Goal: Transaction & Acquisition: Purchase product/service

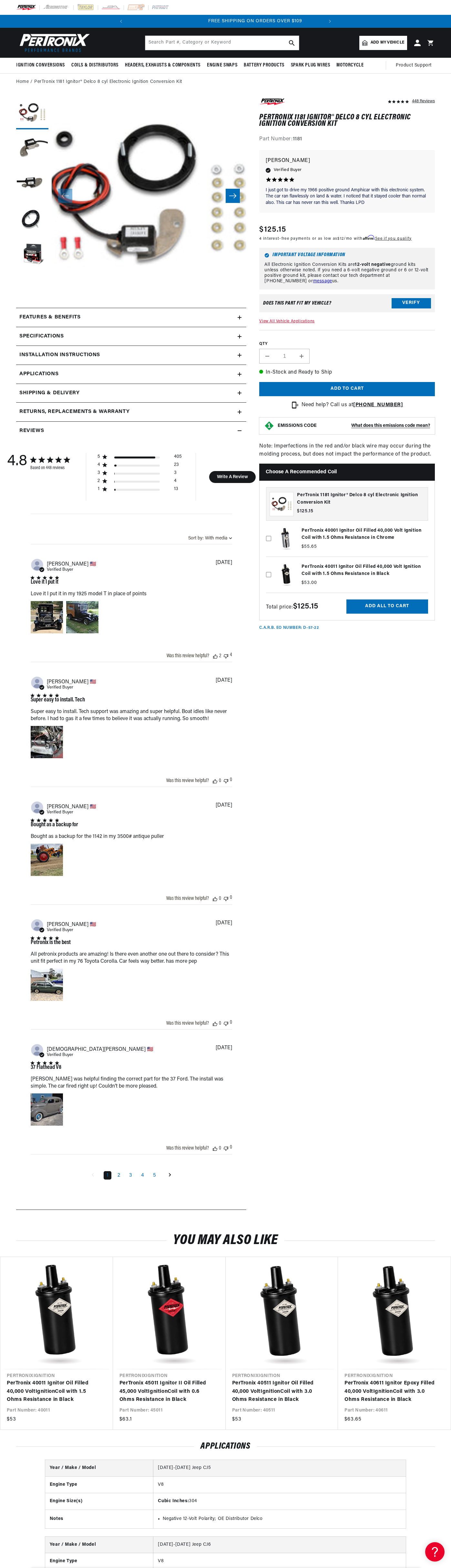
scroll to position [0, 196]
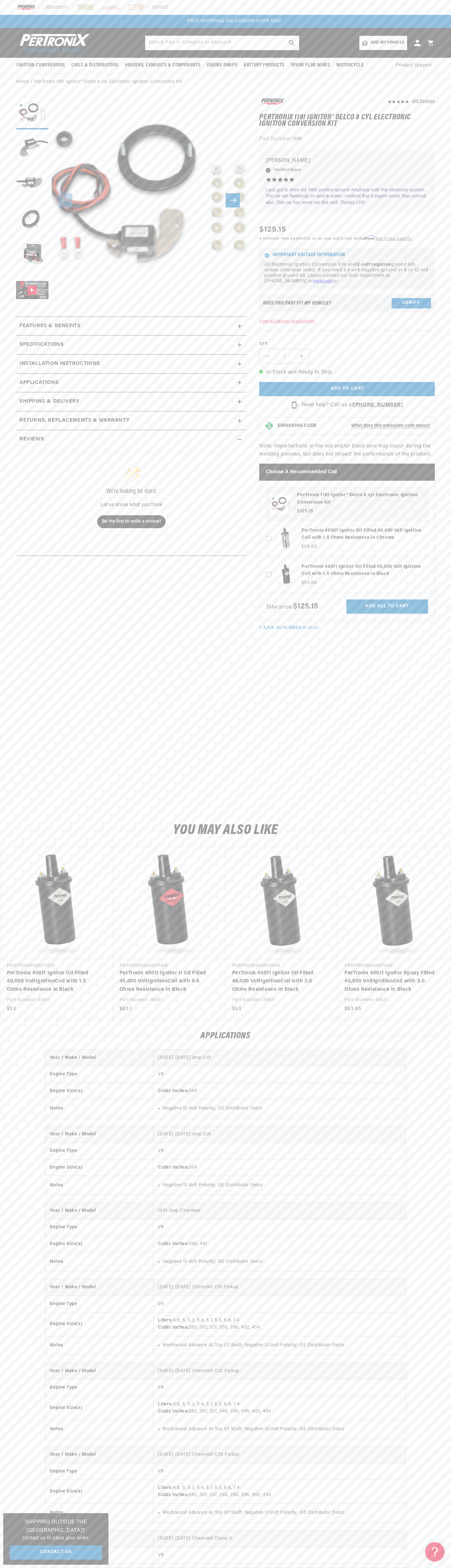
click at [7, 17] on slideshow-component "SHOP BEST SELLING IGNITION & EXHAUST FREE SHIPPING ON ORDERS OVER $109" at bounding box center [226, 21] width 451 height 13
click at [50, 1568] on html "Skip to content Your cart Your cart is empty Get the right parts the first time…" at bounding box center [226, 784] width 451 height 1568
click at [3, 1568] on html "Skip to content Your cart Your cart is empty Get the right parts the first time…" at bounding box center [226, 784] width 451 height 1568
